Goal: Task Accomplishment & Management: Manage account settings

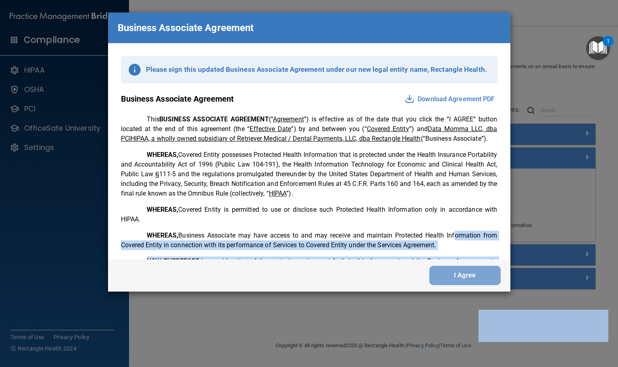
drag, startPoint x: 481, startPoint y: 302, endPoint x: 488, endPoint y: 314, distance: 14.3
click at [16, 12] on div "Business Associate Agreement Please sign this updated Business Associate Agreem…" at bounding box center [309, 183] width 618 height 367
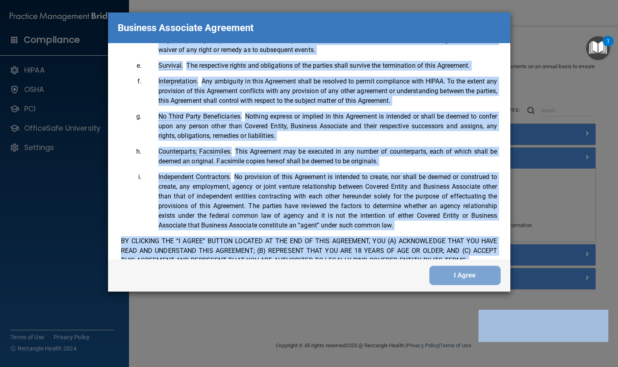
scroll to position [1644, 0]
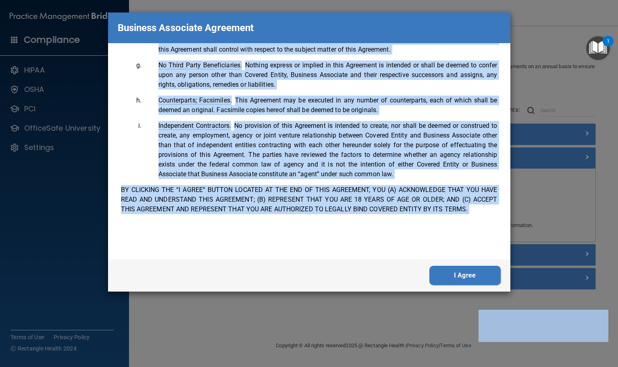
click at [452, 281] on button "I Agree" at bounding box center [464, 275] width 71 height 19
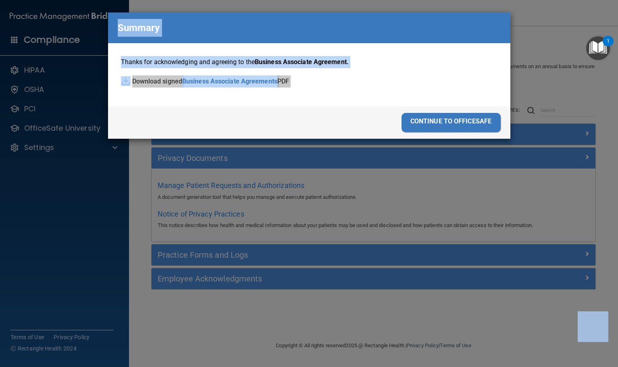
click at [448, 119] on div "continue to officesafe" at bounding box center [451, 122] width 99 height 19
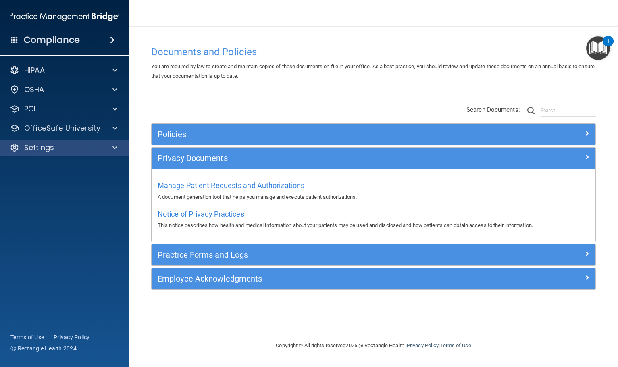
click at [59, 154] on div "Settings" at bounding box center [64, 147] width 129 height 16
click at [103, 155] on div "Settings" at bounding box center [64, 147] width 129 height 16
click at [111, 149] on div at bounding box center [114, 148] width 20 height 10
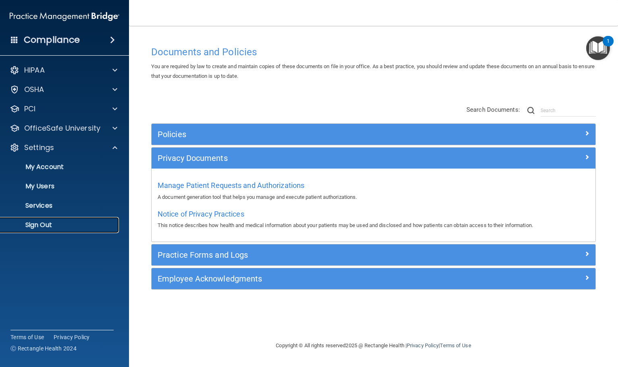
click at [61, 223] on p "Sign Out" at bounding box center [60, 225] width 110 height 8
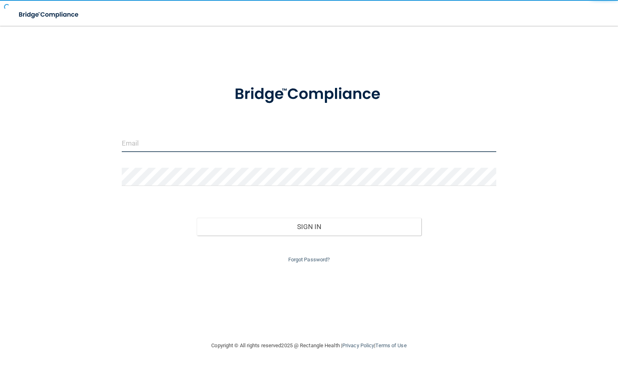
type input "[PERSON_NAME][EMAIL_ADDRESS][DOMAIN_NAME]"
